Goal: Find specific page/section: Find specific page/section

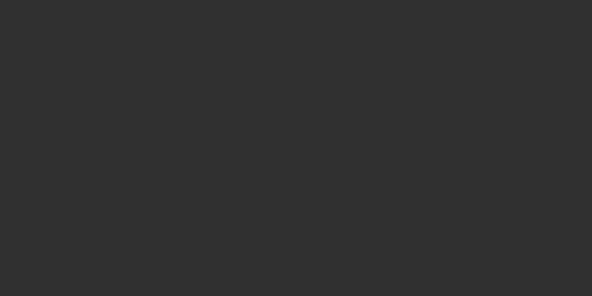
select select "10"
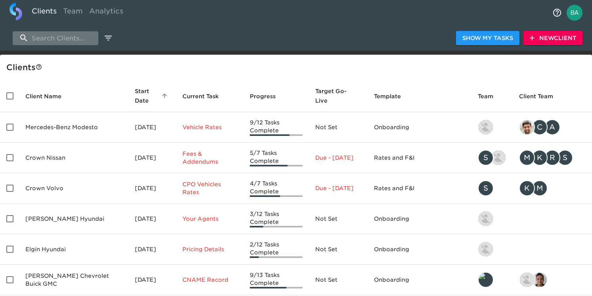
click at [62, 37] on input "search" at bounding box center [56, 38] width 86 height 14
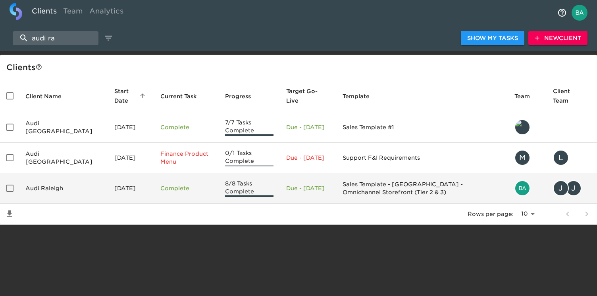
type input "audi ra"
click at [60, 183] on td "Audi Raleigh" at bounding box center [63, 188] width 89 height 31
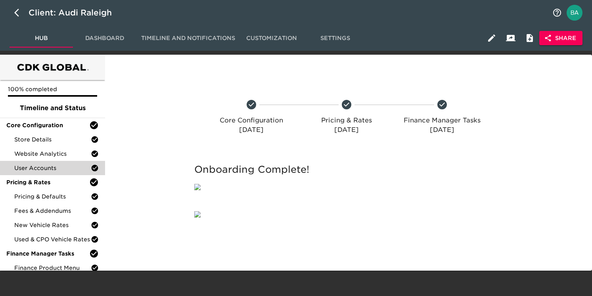
click at [41, 173] on div "User Accounts" at bounding box center [52, 168] width 105 height 14
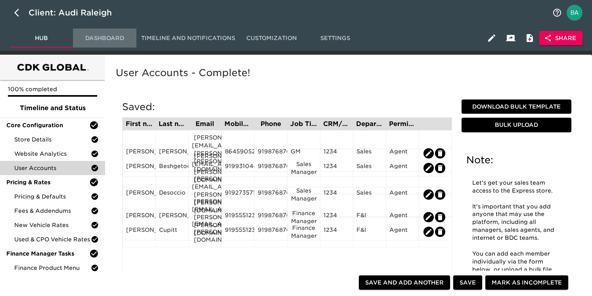
click at [108, 41] on span "Dashboard" at bounding box center [105, 38] width 54 height 10
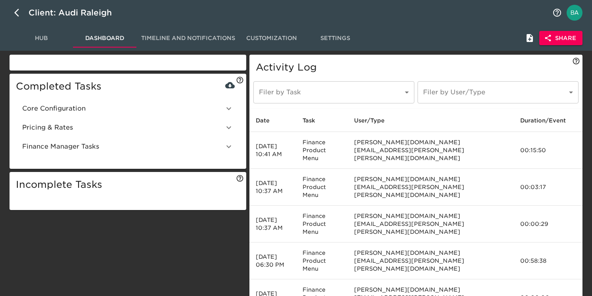
click at [71, 110] on span "Core Configuration" at bounding box center [123, 109] width 202 height 10
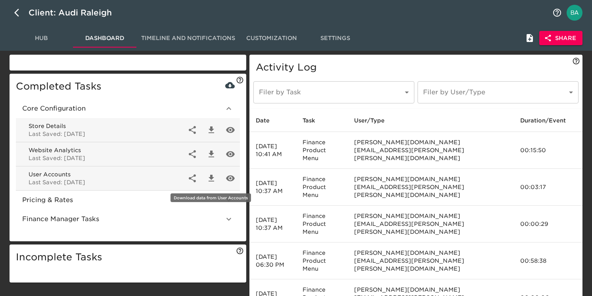
click at [210, 179] on icon "button" at bounding box center [212, 178] width 6 height 7
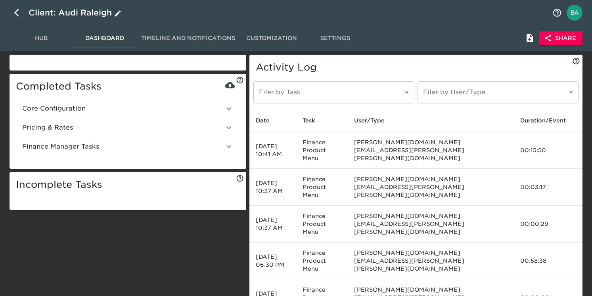
click at [88, 13] on div "Client: Audi Raleigh" at bounding box center [76, 12] width 94 height 13
click at [51, 14] on input "Audi Raleigh" at bounding box center [288, 12] width 519 height 13
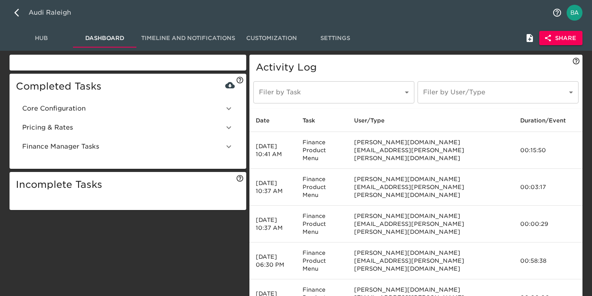
click at [51, 14] on input "Audi Raleigh" at bounding box center [288, 12] width 519 height 13
click at [12, 15] on button "button" at bounding box center [19, 12] width 19 height 19
select select "10"
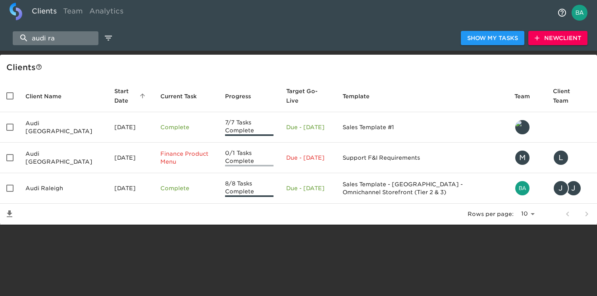
click at [44, 37] on input "audi ra" at bounding box center [56, 38] width 86 height 14
click at [56, 38] on input "audi ra" at bounding box center [56, 38] width 86 height 14
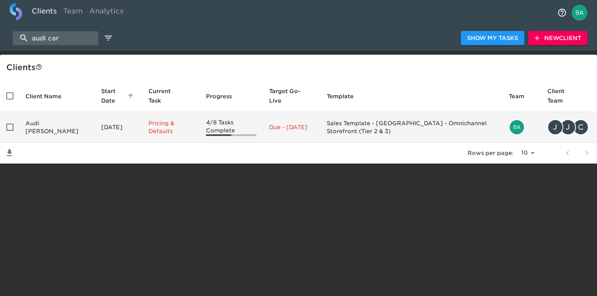
type input "audi car"
click at [53, 126] on td "Audi [PERSON_NAME]" at bounding box center [57, 127] width 76 height 31
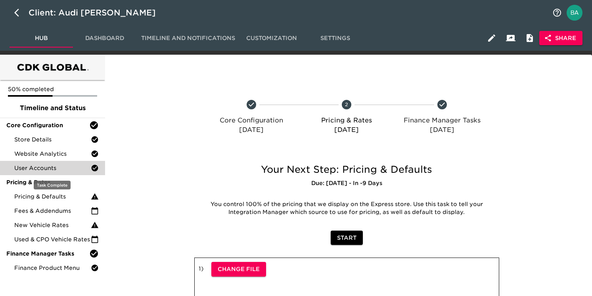
click at [39, 168] on span "User Accounts" at bounding box center [52, 168] width 77 height 8
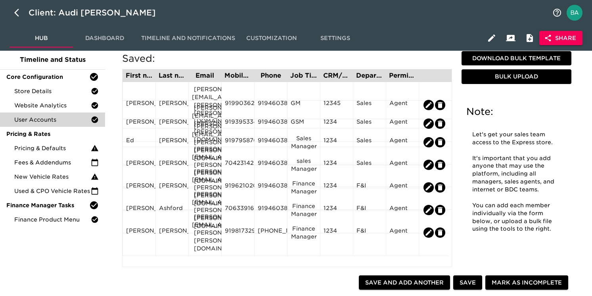
scroll to position [48, 0]
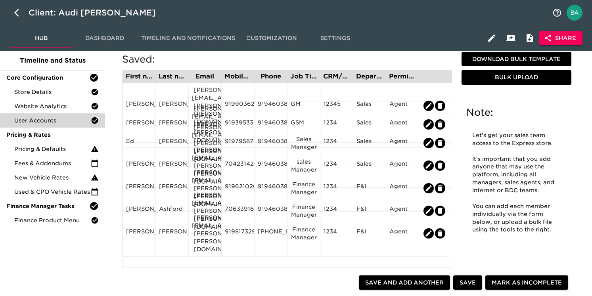
click at [109, 37] on span "Dashboard" at bounding box center [105, 38] width 54 height 10
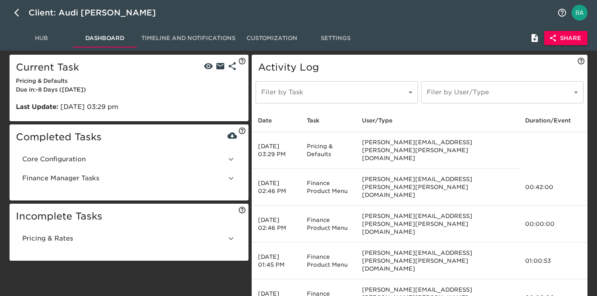
click at [107, 155] on span "Core Configuration" at bounding box center [124, 160] width 204 height 10
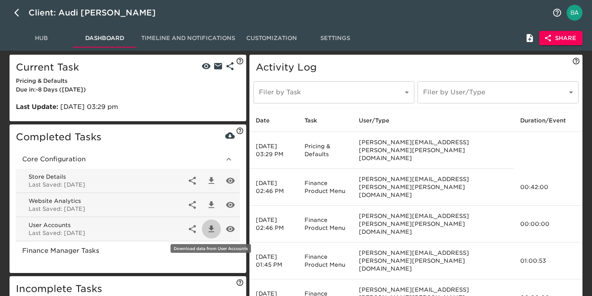
click at [209, 231] on icon "button" at bounding box center [212, 230] width 10 height 10
